Goal: Find specific page/section: Find specific page/section

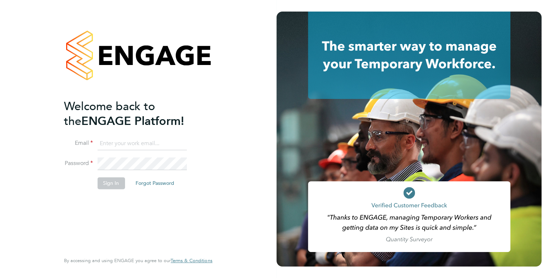
type input "kirsty.hanmore@ncclondon.ac.uk"
click at [110, 185] on button "Sign In" at bounding box center [110, 183] width 27 height 12
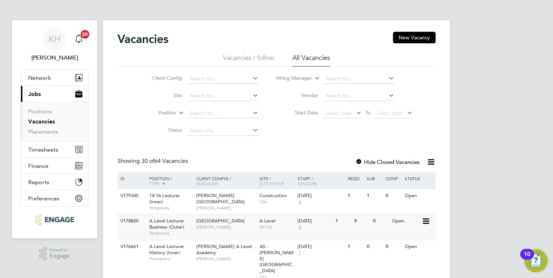
click at [231, 224] on span "[GEOGRAPHIC_DATA]" at bounding box center [220, 221] width 48 height 6
click at [220, 205] on span "Nathan Morris" at bounding box center [226, 208] width 60 height 6
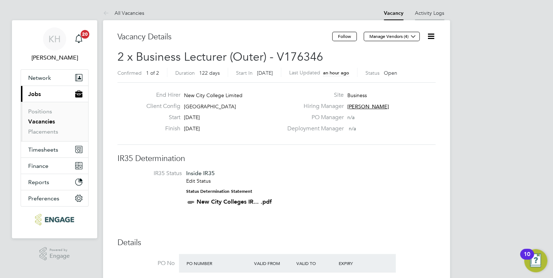
click at [438, 14] on link "Activity Logs" at bounding box center [429, 13] width 29 height 7
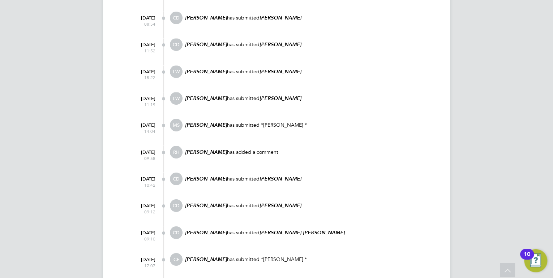
scroll to position [540, 0]
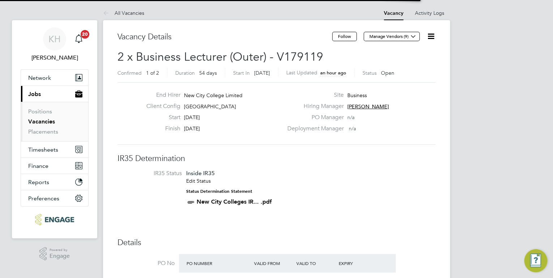
scroll to position [12, 68]
